Goal: Transaction & Acquisition: Purchase product/service

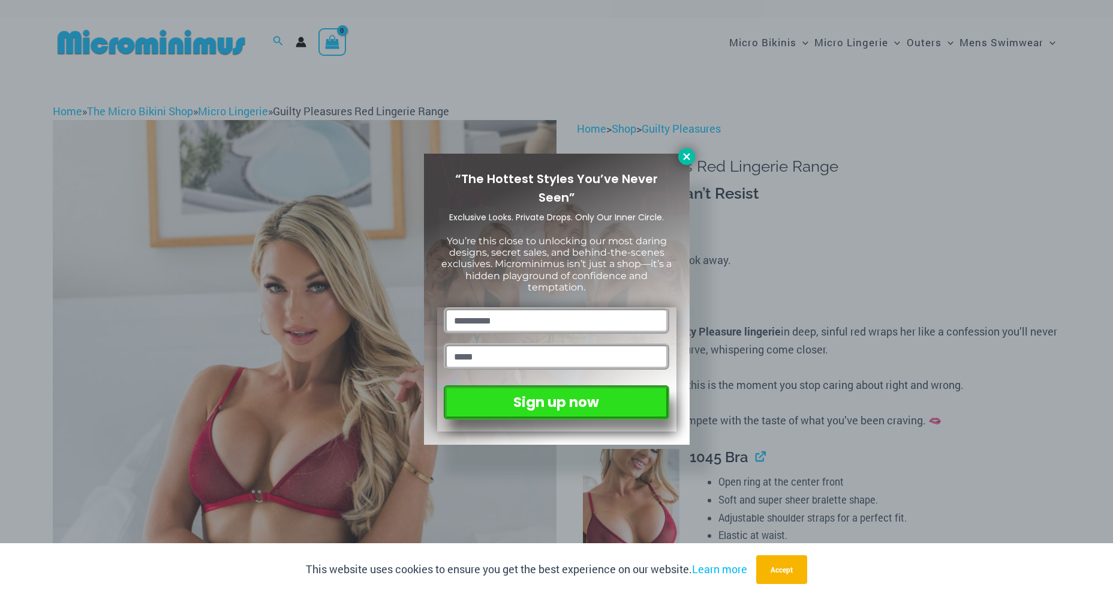
click at [689, 155] on icon at bounding box center [686, 156] width 7 height 7
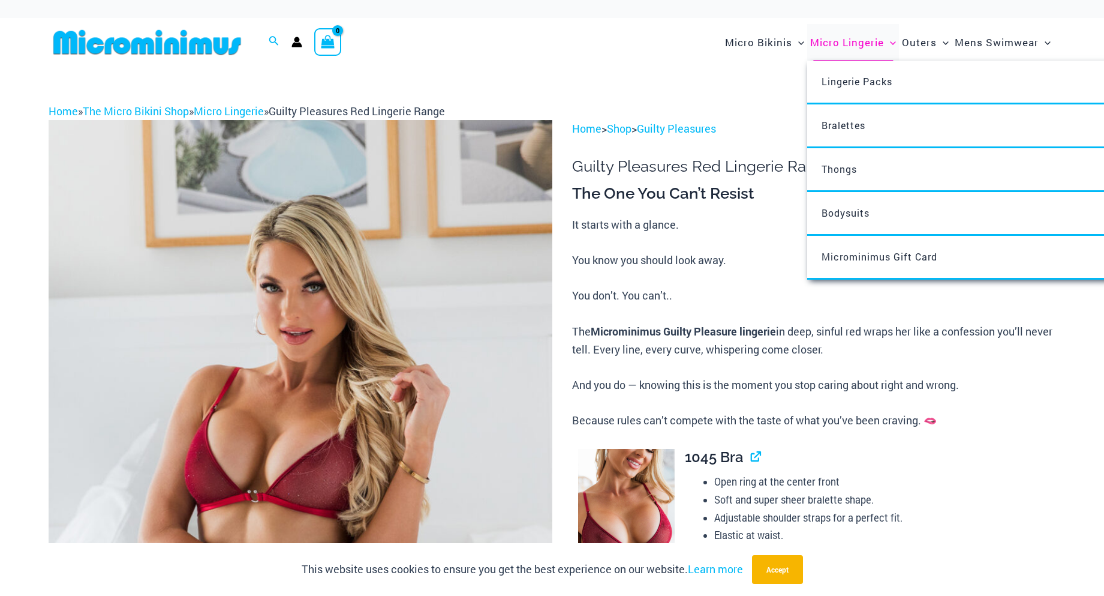
click at [864, 43] on span "Micro Lingerie" at bounding box center [847, 42] width 74 height 31
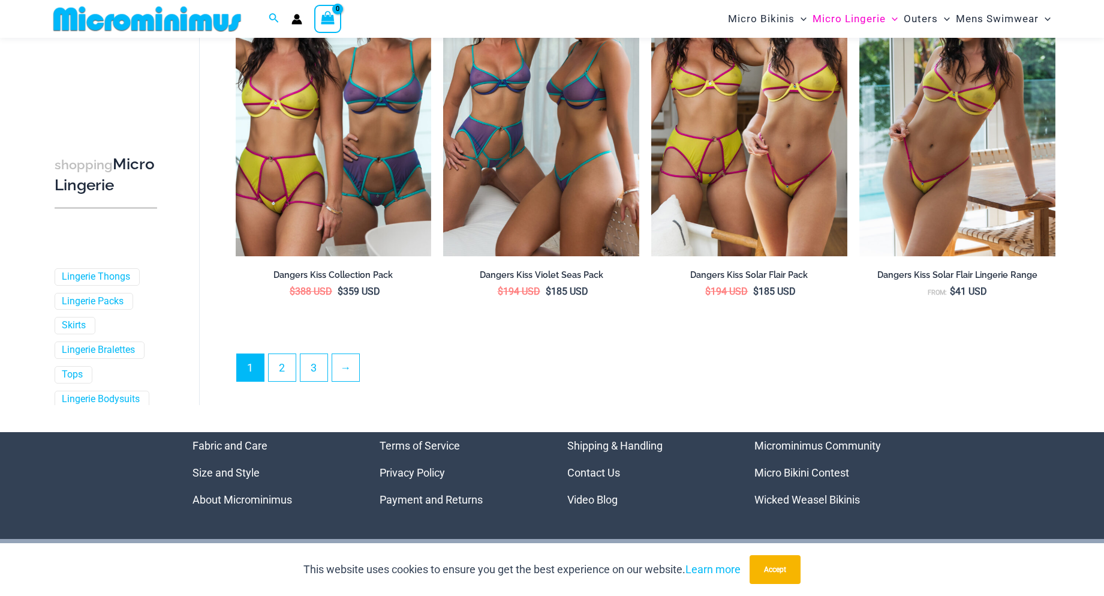
scroll to position [3108, 0]
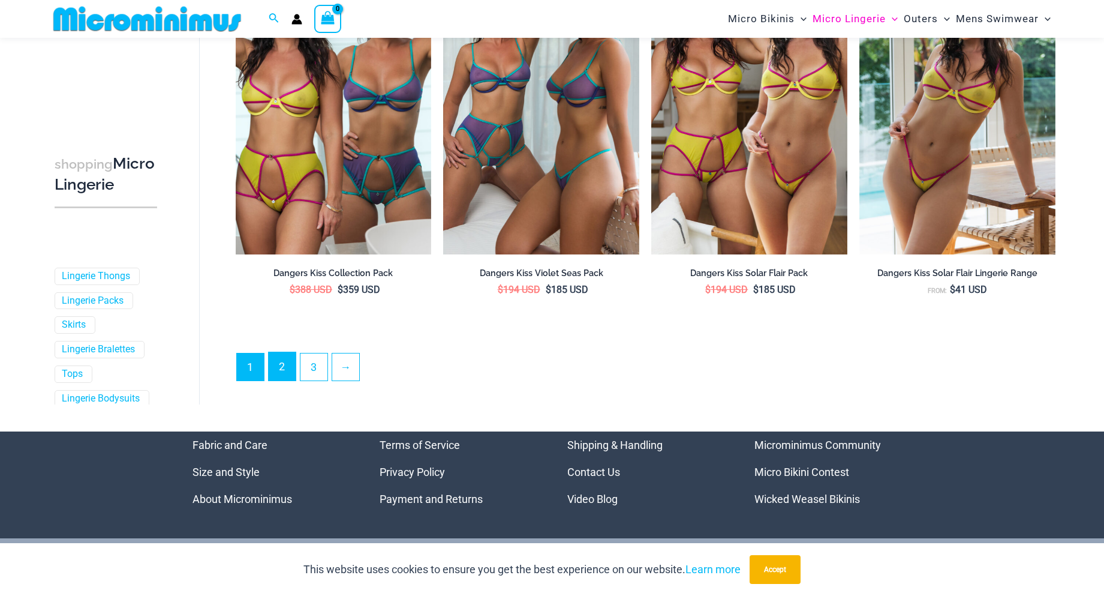
click at [285, 365] on link "2" at bounding box center [282, 366] width 27 height 28
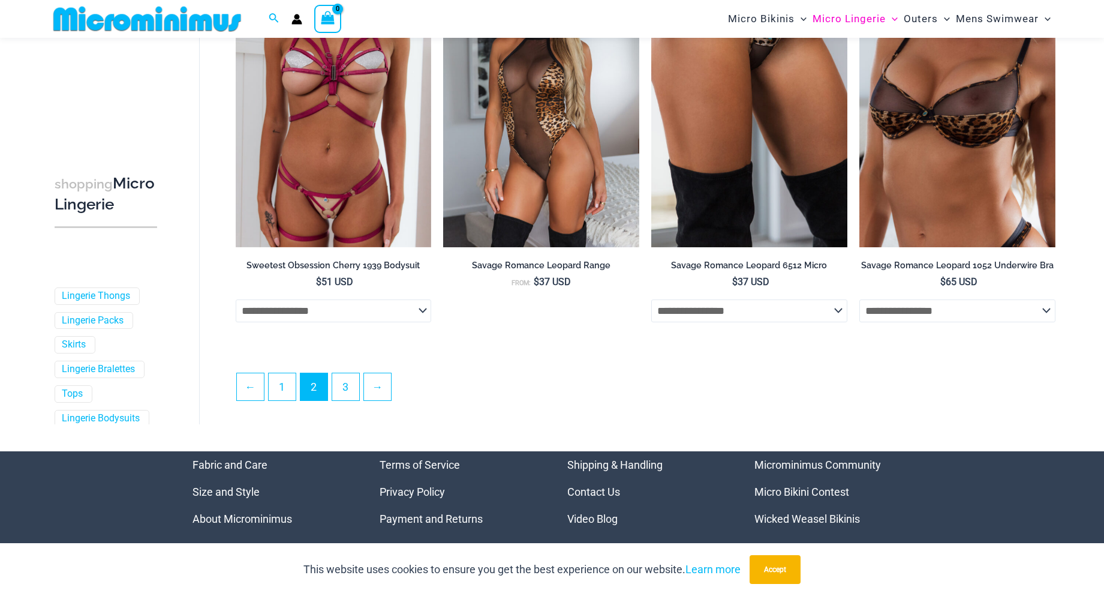
scroll to position [3119, 0]
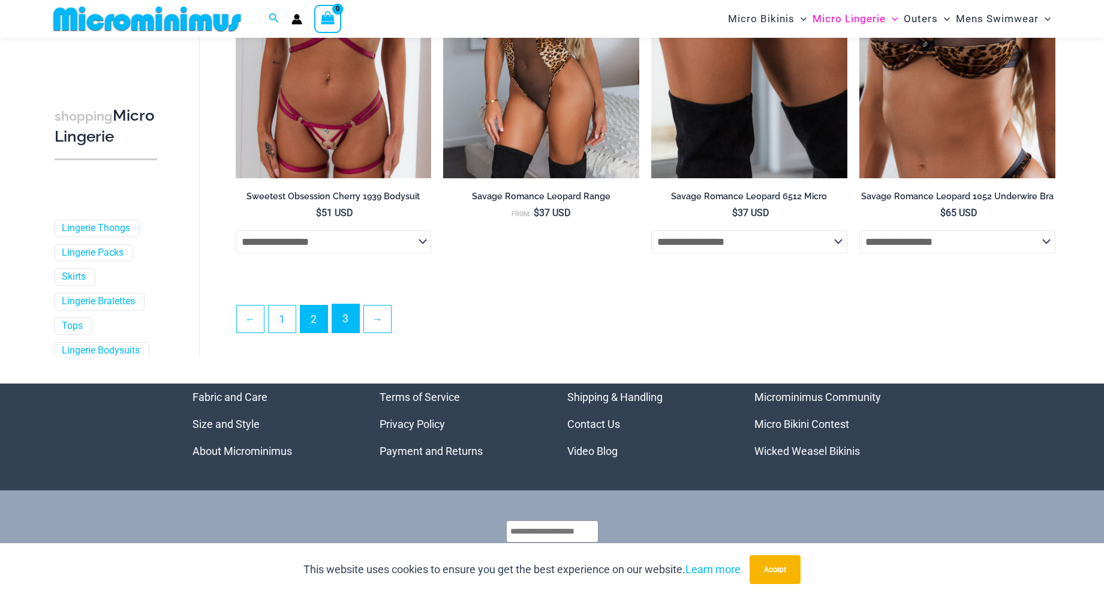
click at [350, 326] on link "3" at bounding box center [345, 318] width 27 height 28
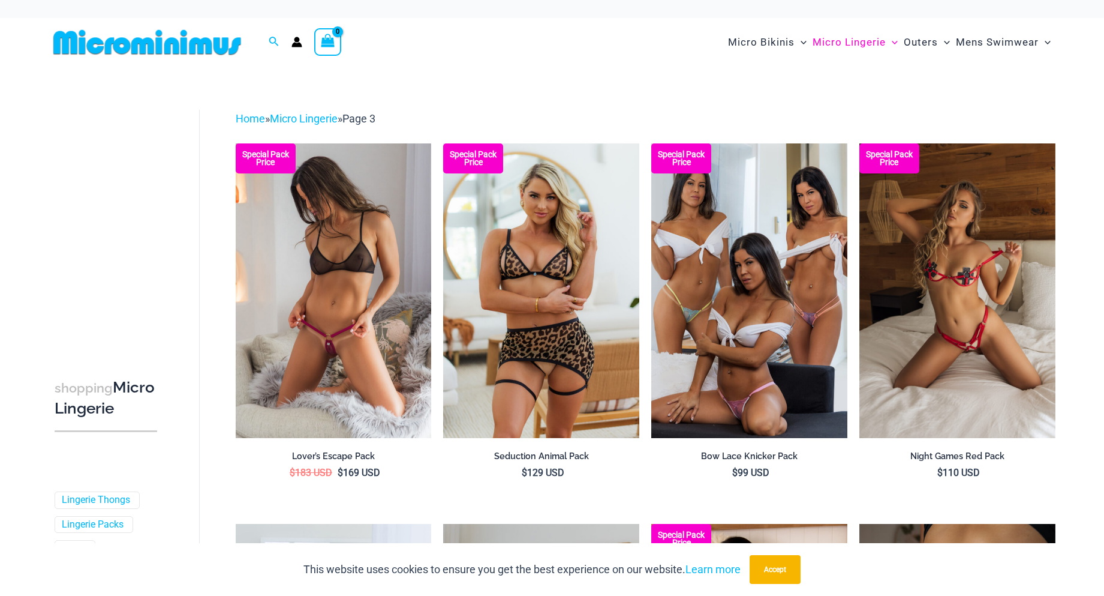
click at [347, 322] on img at bounding box center [334, 290] width 196 height 294
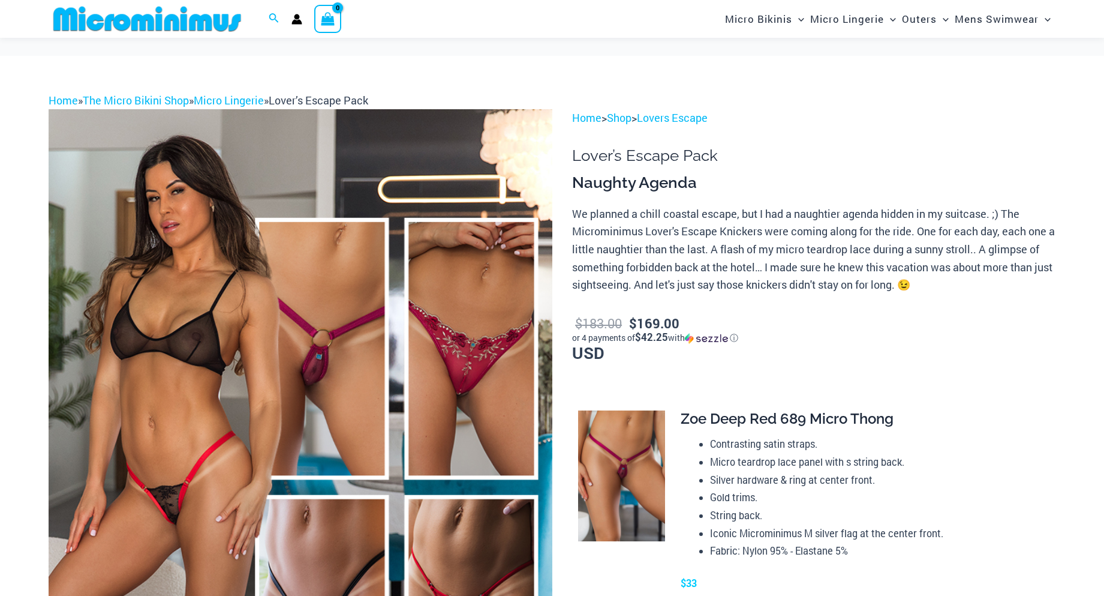
scroll to position [120, 0]
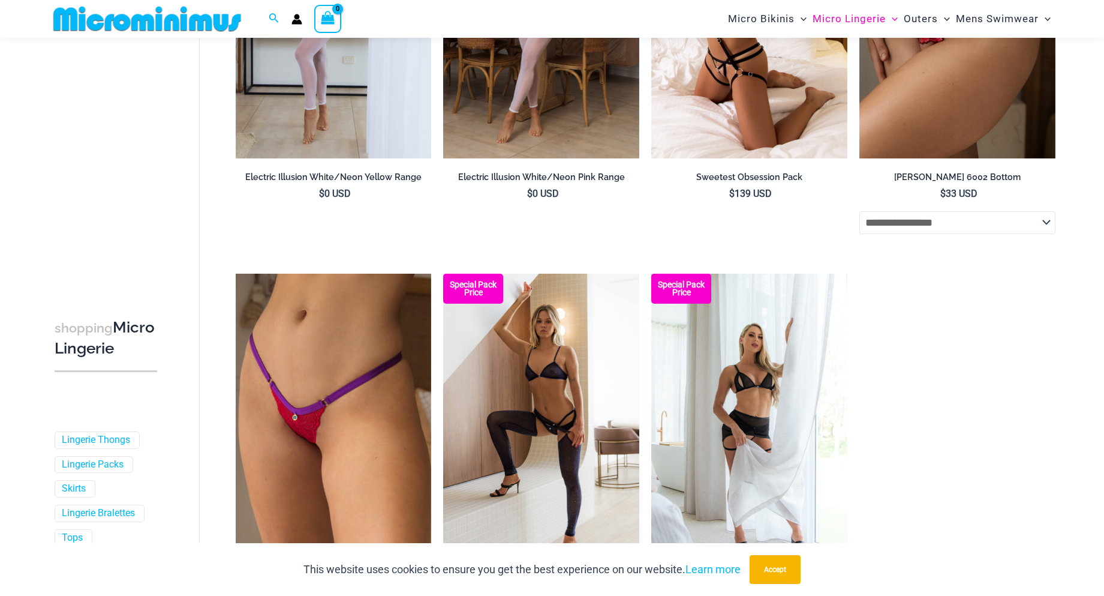
scroll to position [711, 0]
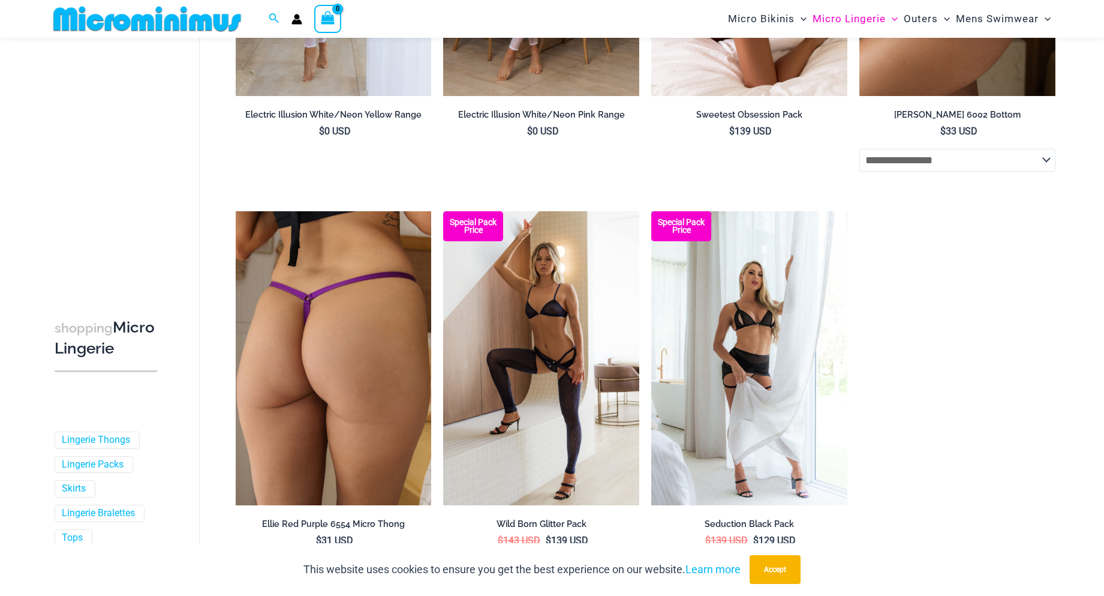
click at [316, 347] on img at bounding box center [334, 358] width 196 height 294
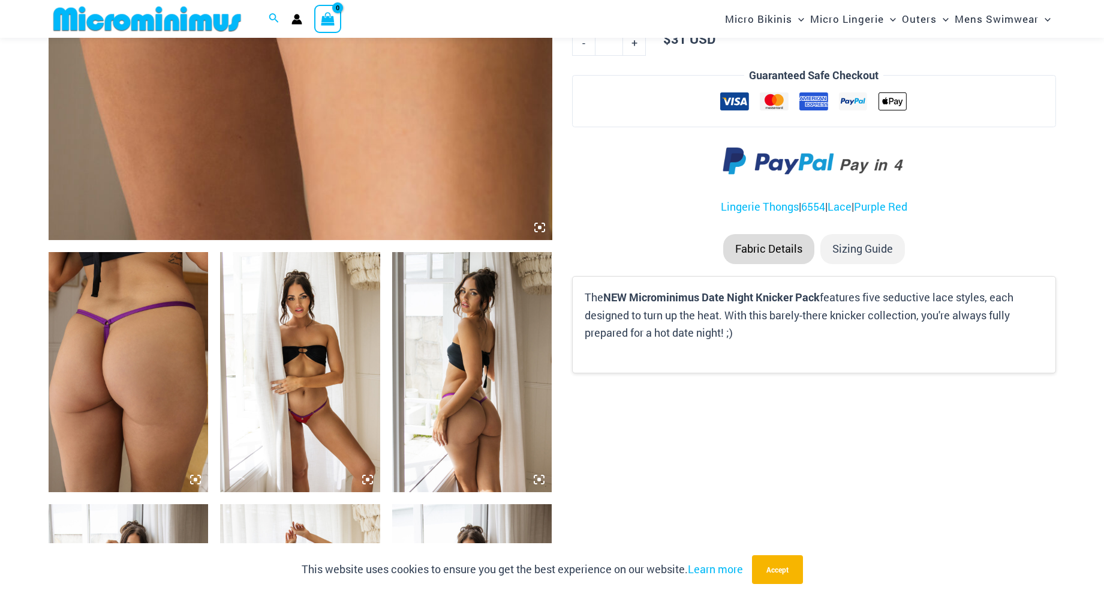
scroll to position [659, 0]
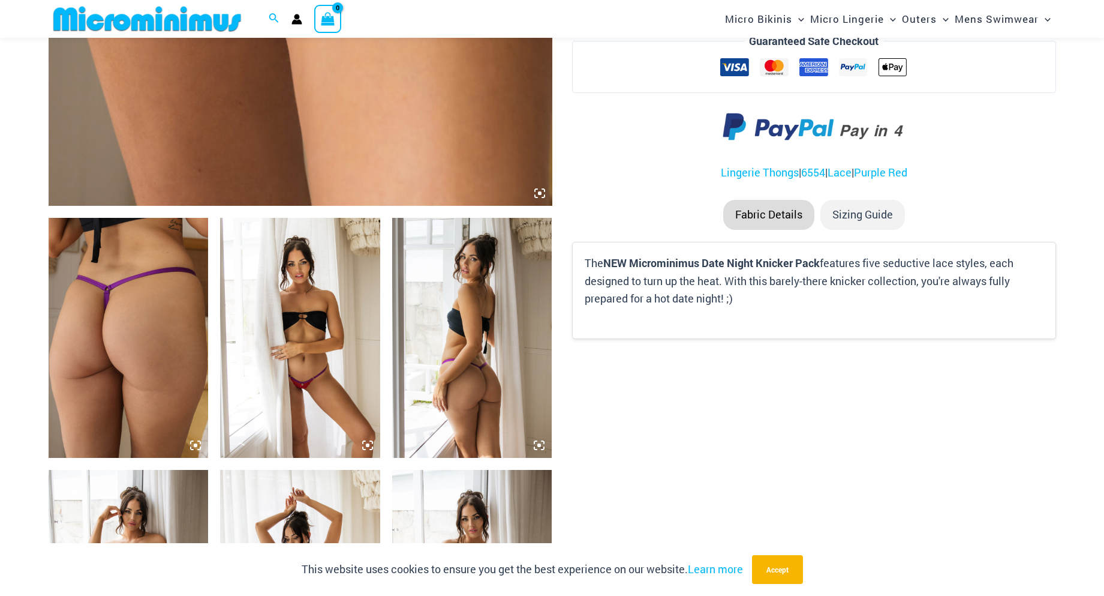
click at [316, 347] on img at bounding box center [300, 338] width 160 height 240
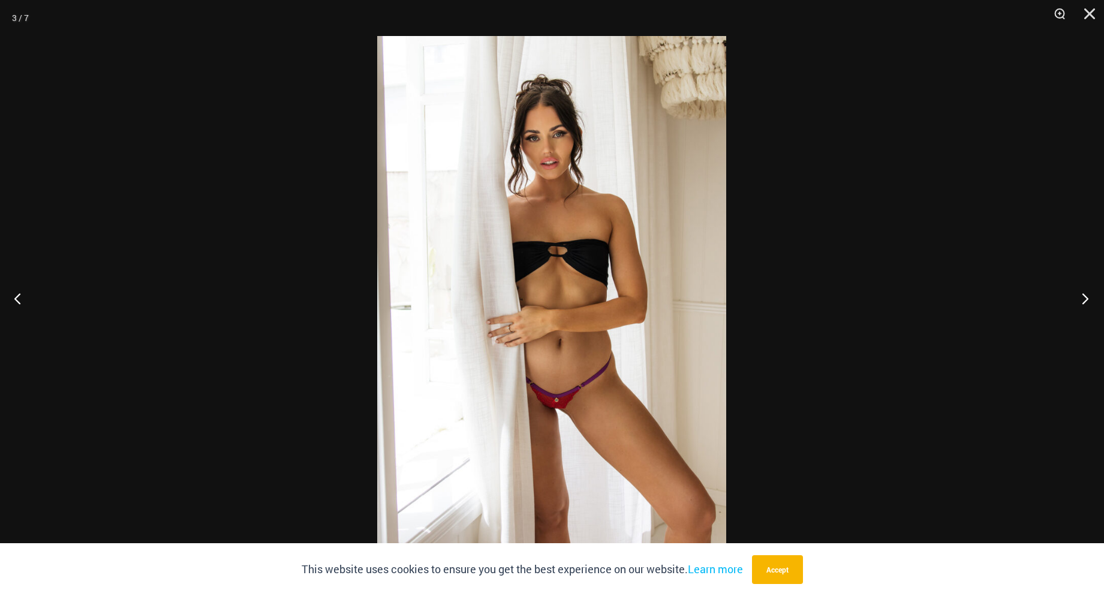
click at [1085, 300] on button "Next" at bounding box center [1081, 298] width 45 height 60
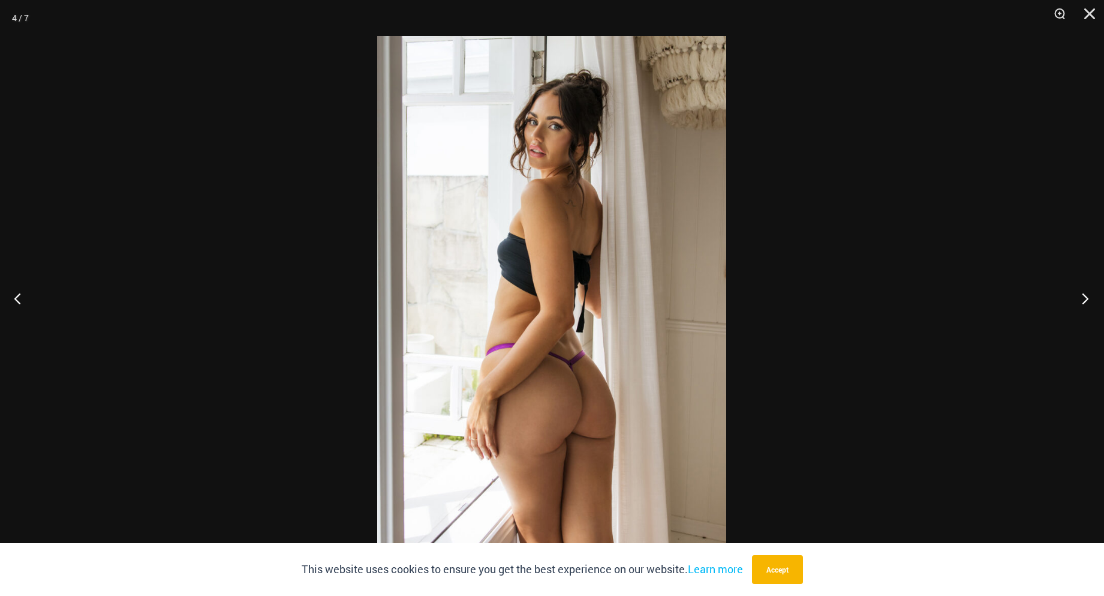
click at [1085, 300] on button "Next" at bounding box center [1081, 298] width 45 height 60
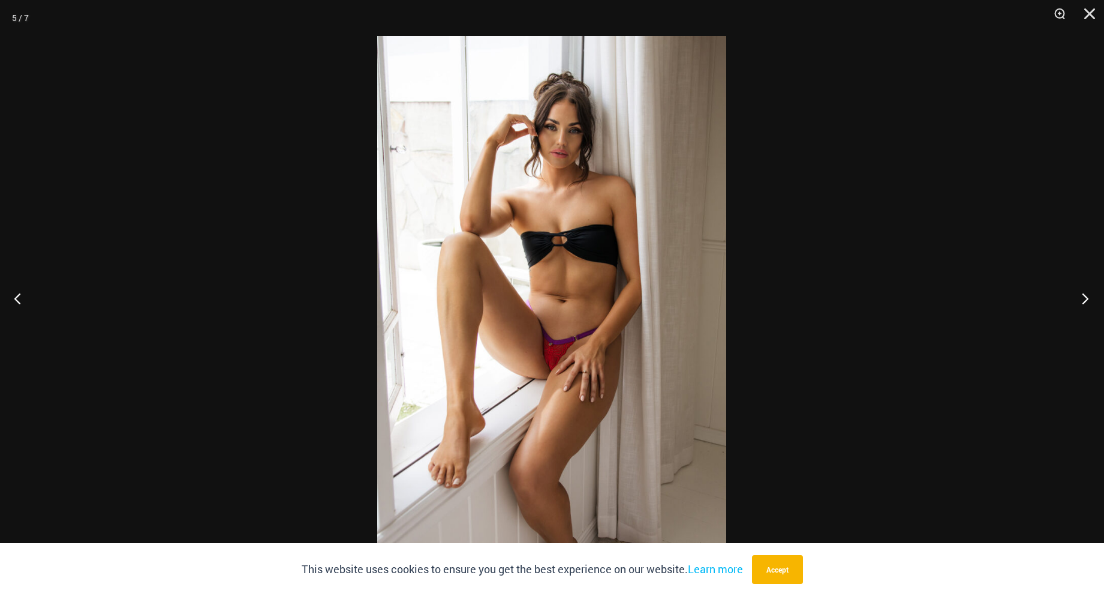
click at [1085, 300] on button "Next" at bounding box center [1081, 298] width 45 height 60
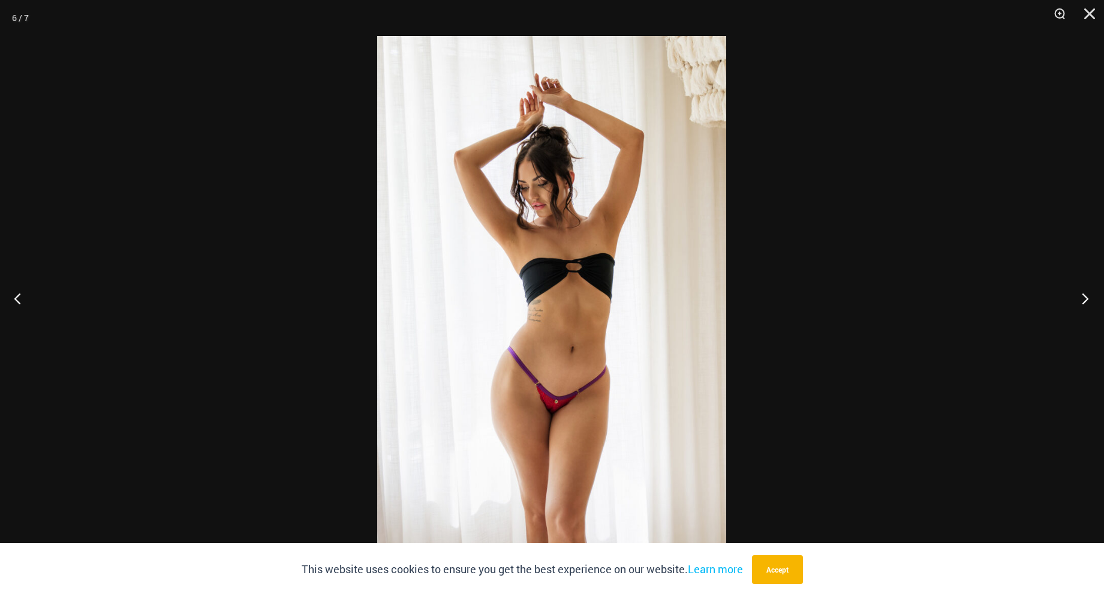
click at [1085, 300] on button "Next" at bounding box center [1081, 298] width 45 height 60
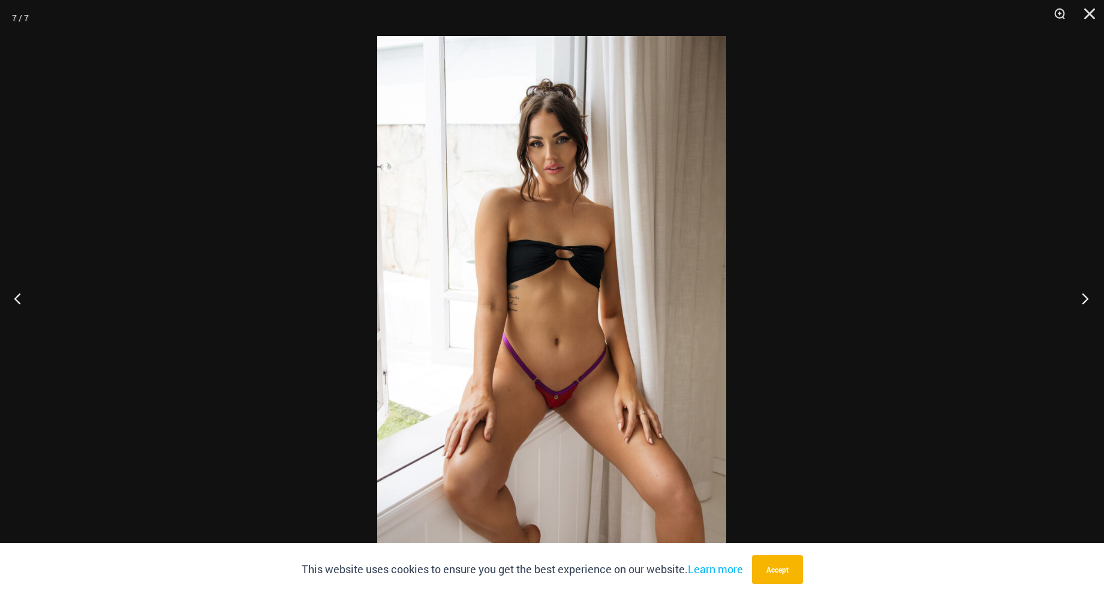
click at [1085, 300] on button "Next" at bounding box center [1081, 298] width 45 height 60
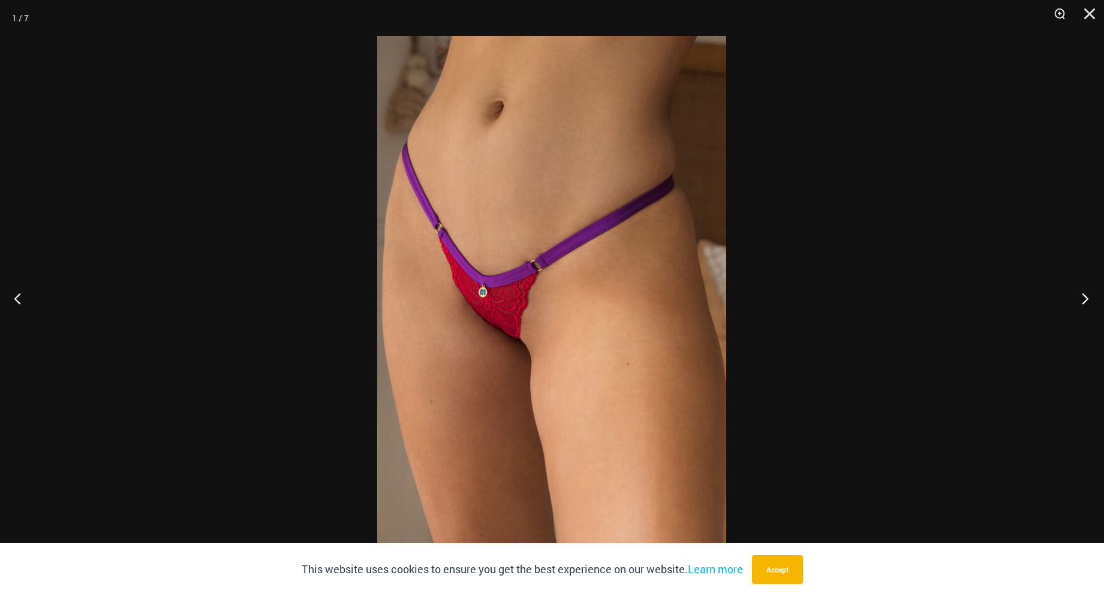
click at [1085, 300] on button "Next" at bounding box center [1081, 298] width 45 height 60
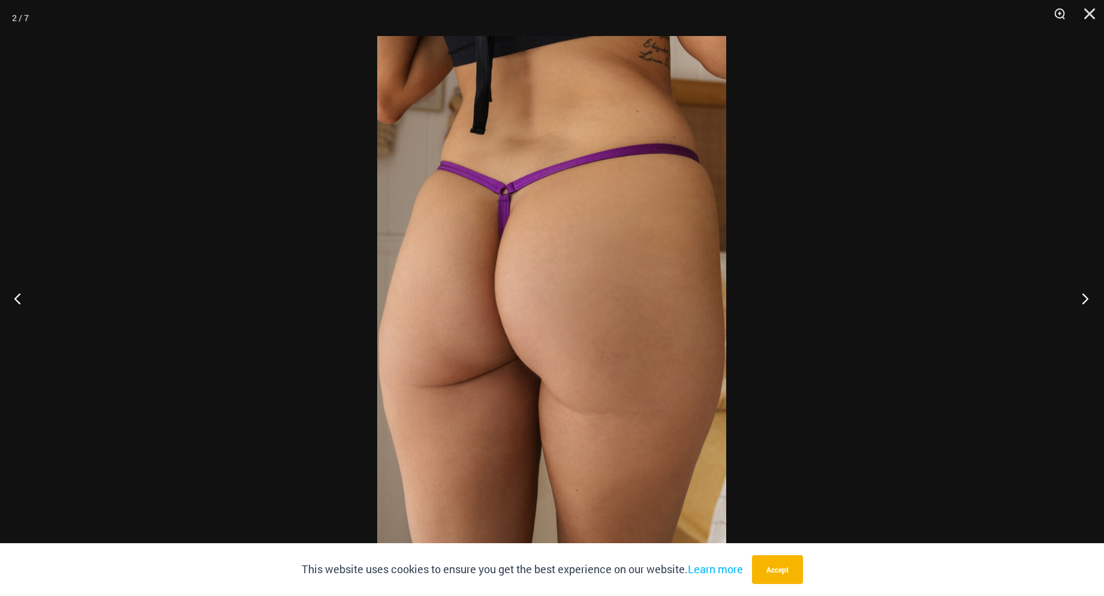
click at [1085, 300] on button "Next" at bounding box center [1081, 298] width 45 height 60
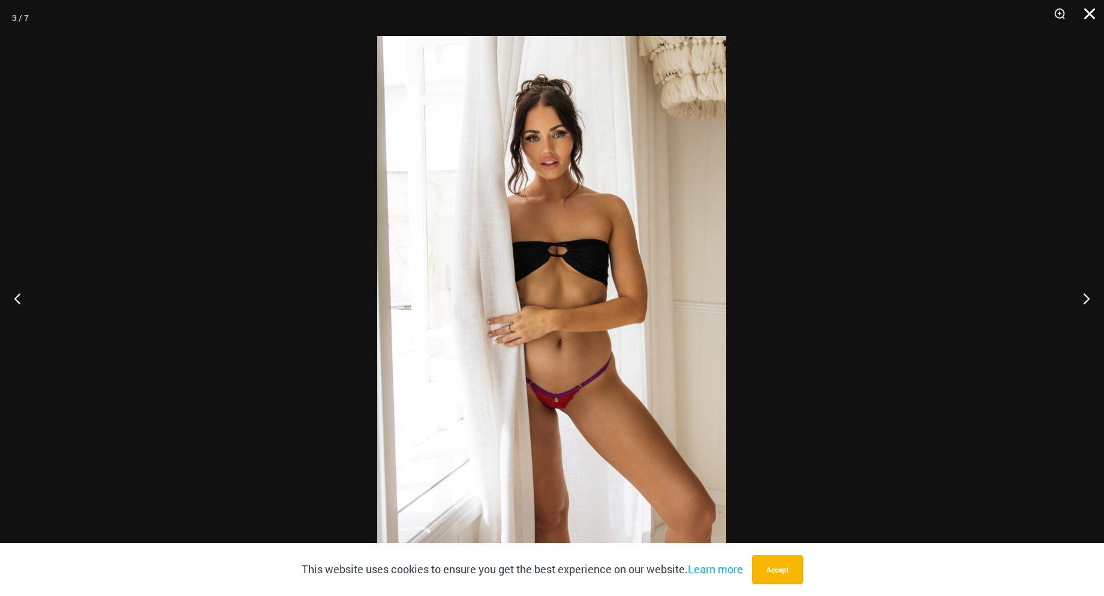
click at [1096, 17] on button "Close" at bounding box center [1086, 18] width 30 height 36
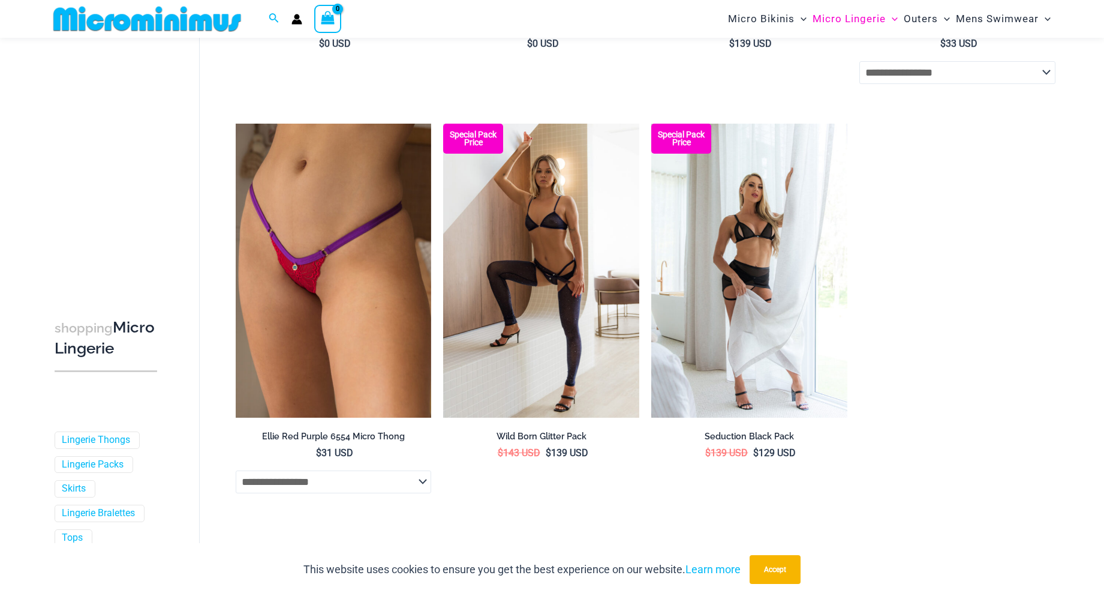
scroll to position [828, 0]
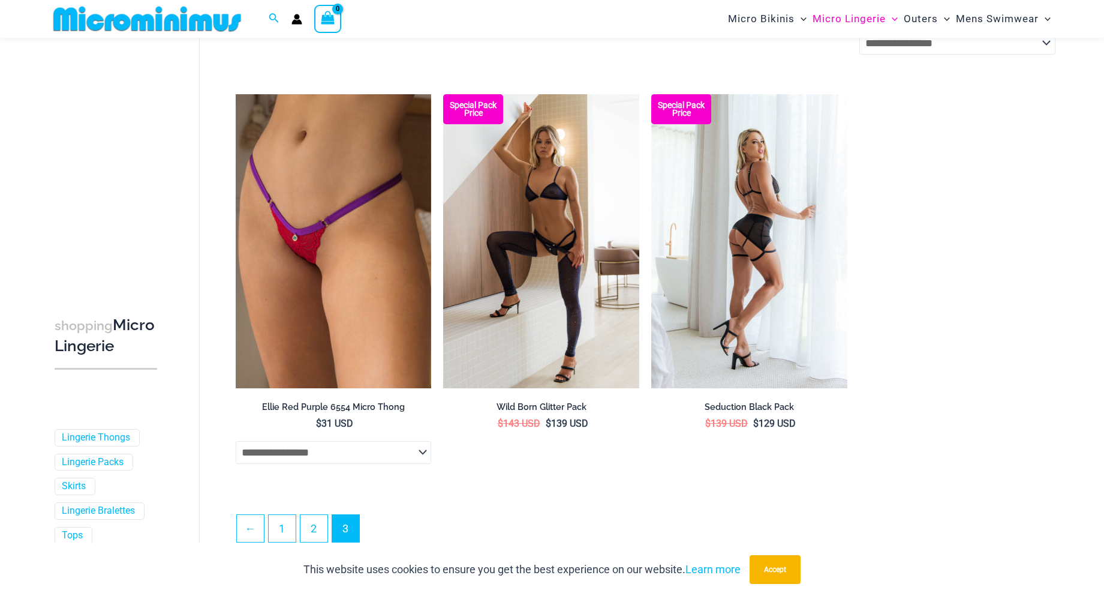
click at [741, 290] on img at bounding box center [749, 241] width 196 height 294
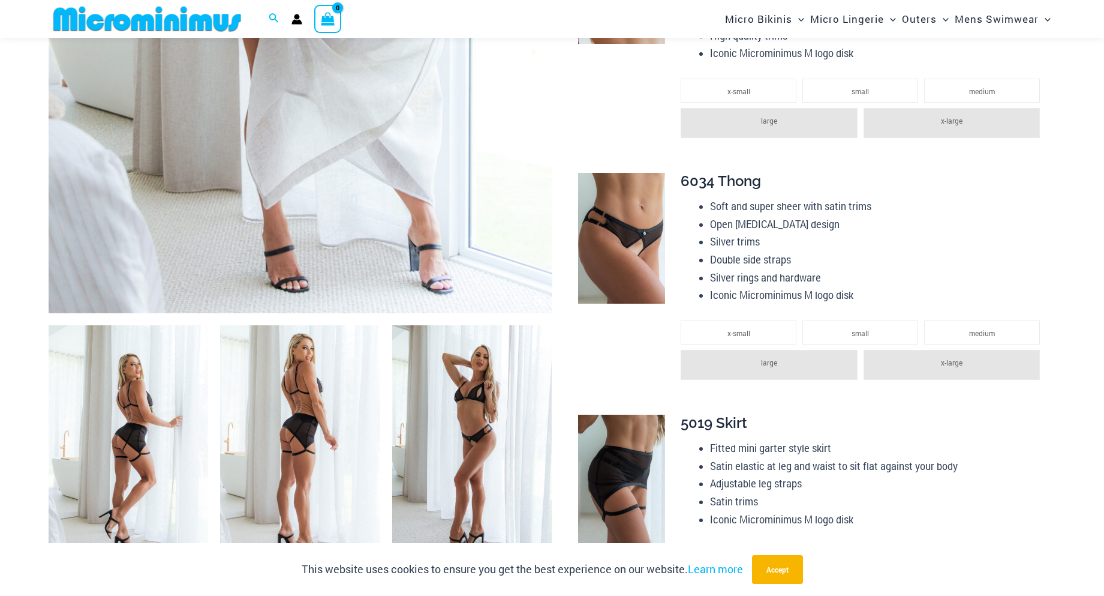
scroll to position [600, 0]
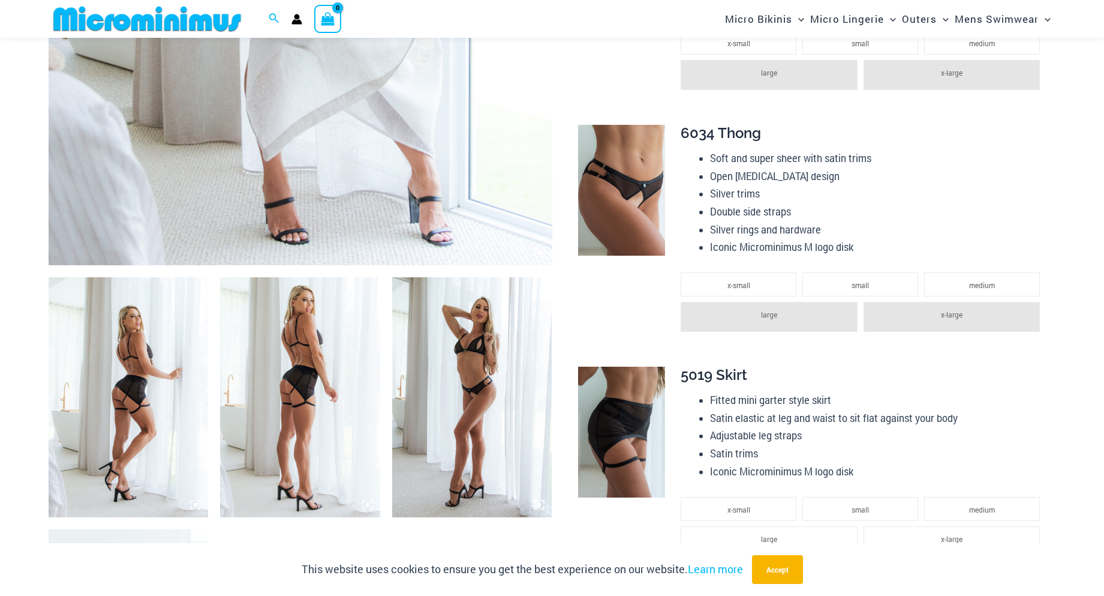
click at [478, 399] on img at bounding box center [472, 397] width 160 height 240
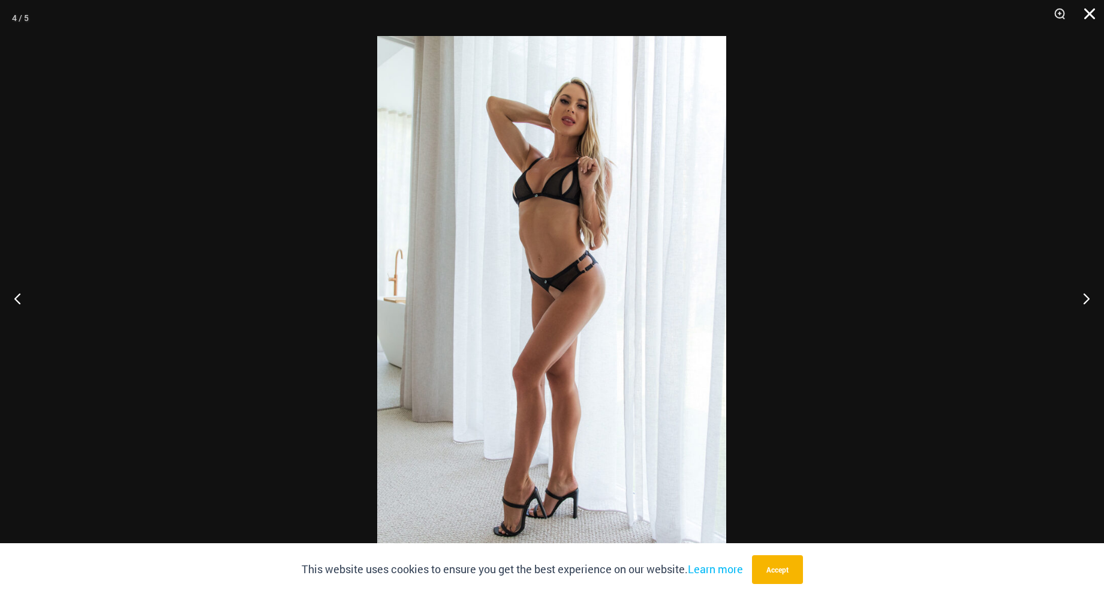
click at [1089, 17] on button "Close" at bounding box center [1086, 18] width 30 height 36
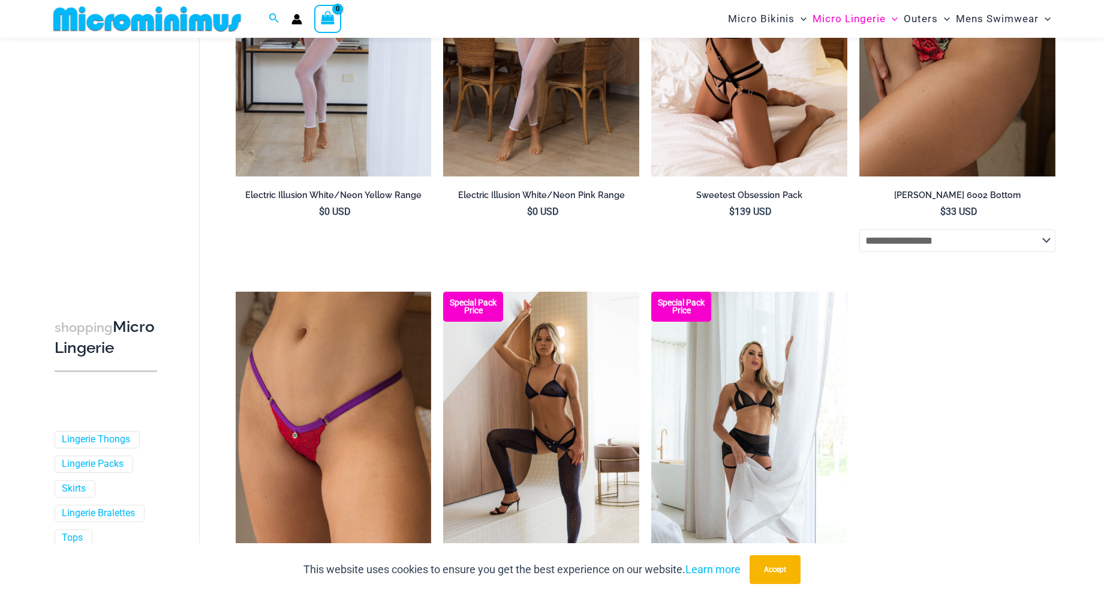
scroll to position [439, 0]
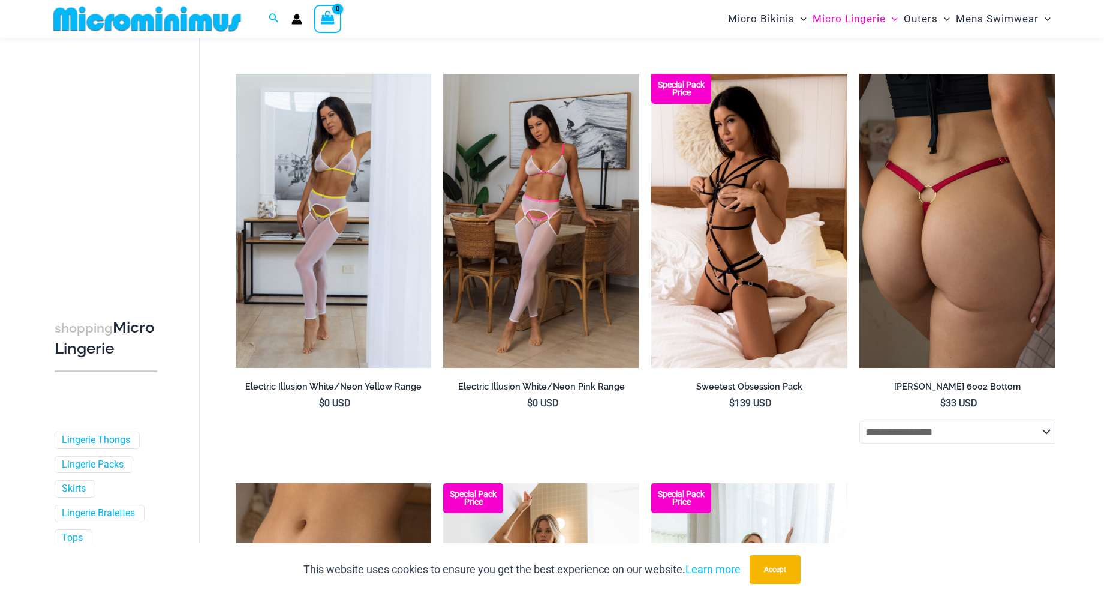
click at [949, 232] on img at bounding box center [958, 221] width 196 height 294
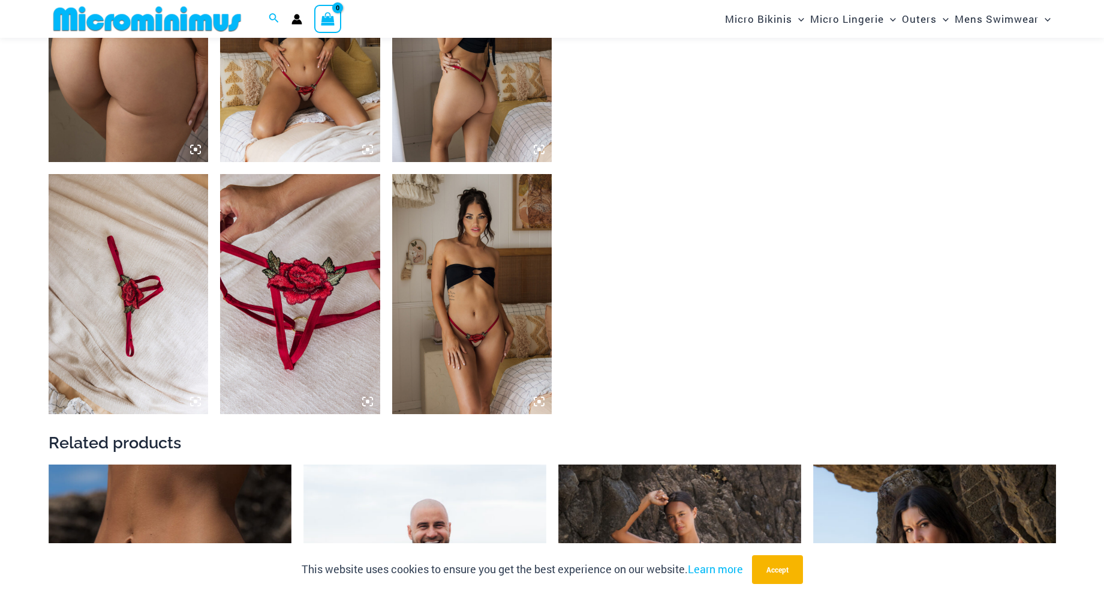
scroll to position [1016, 0]
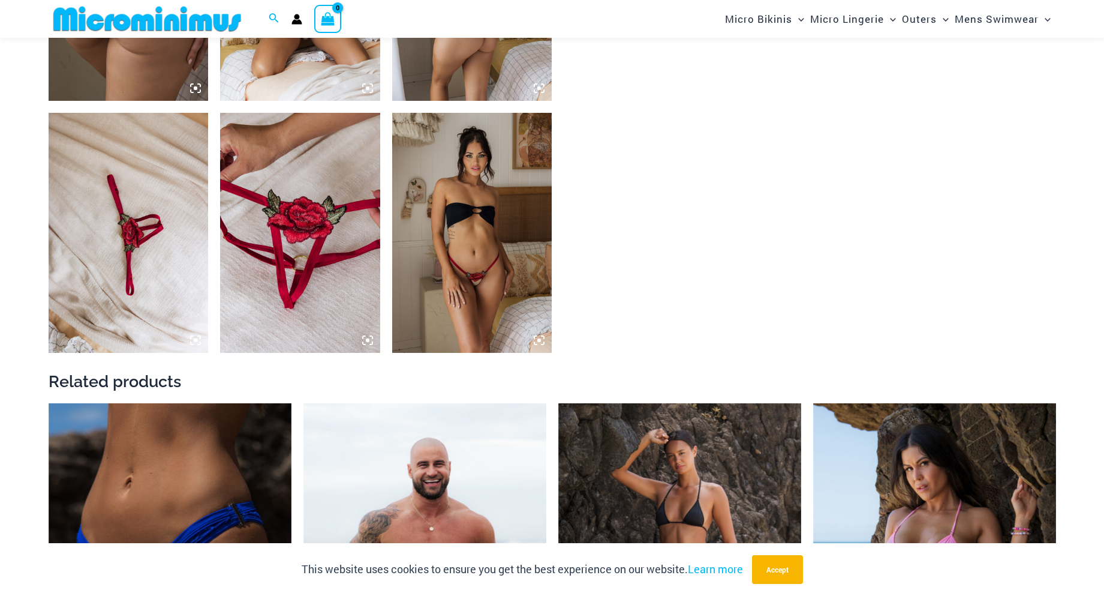
click at [296, 247] on img at bounding box center [300, 233] width 160 height 240
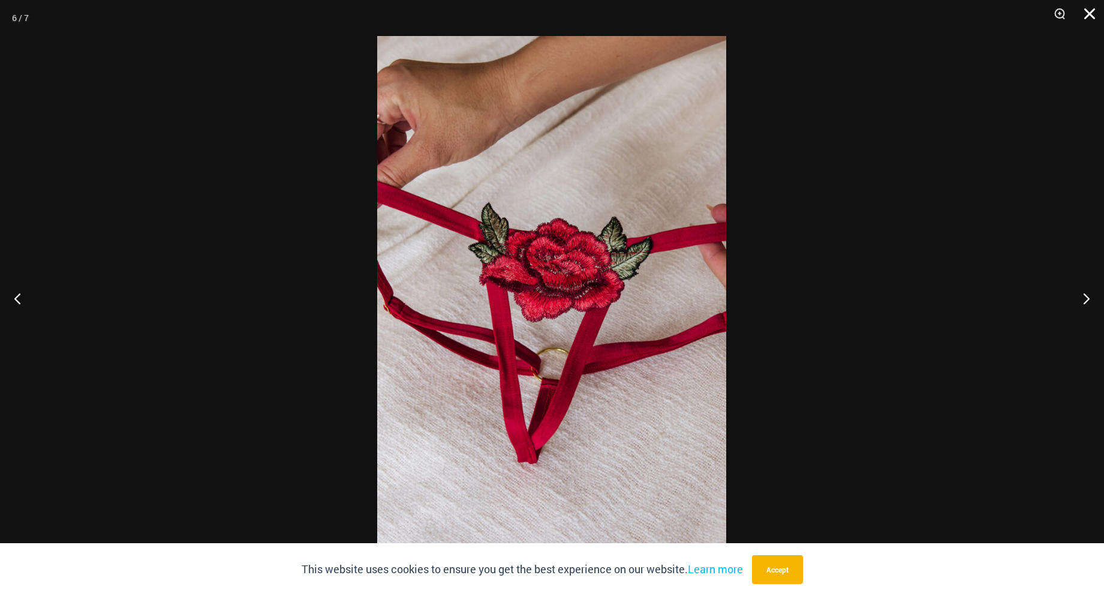
click at [1091, 18] on button "Close" at bounding box center [1086, 18] width 30 height 36
